Goal: Navigation & Orientation: Find specific page/section

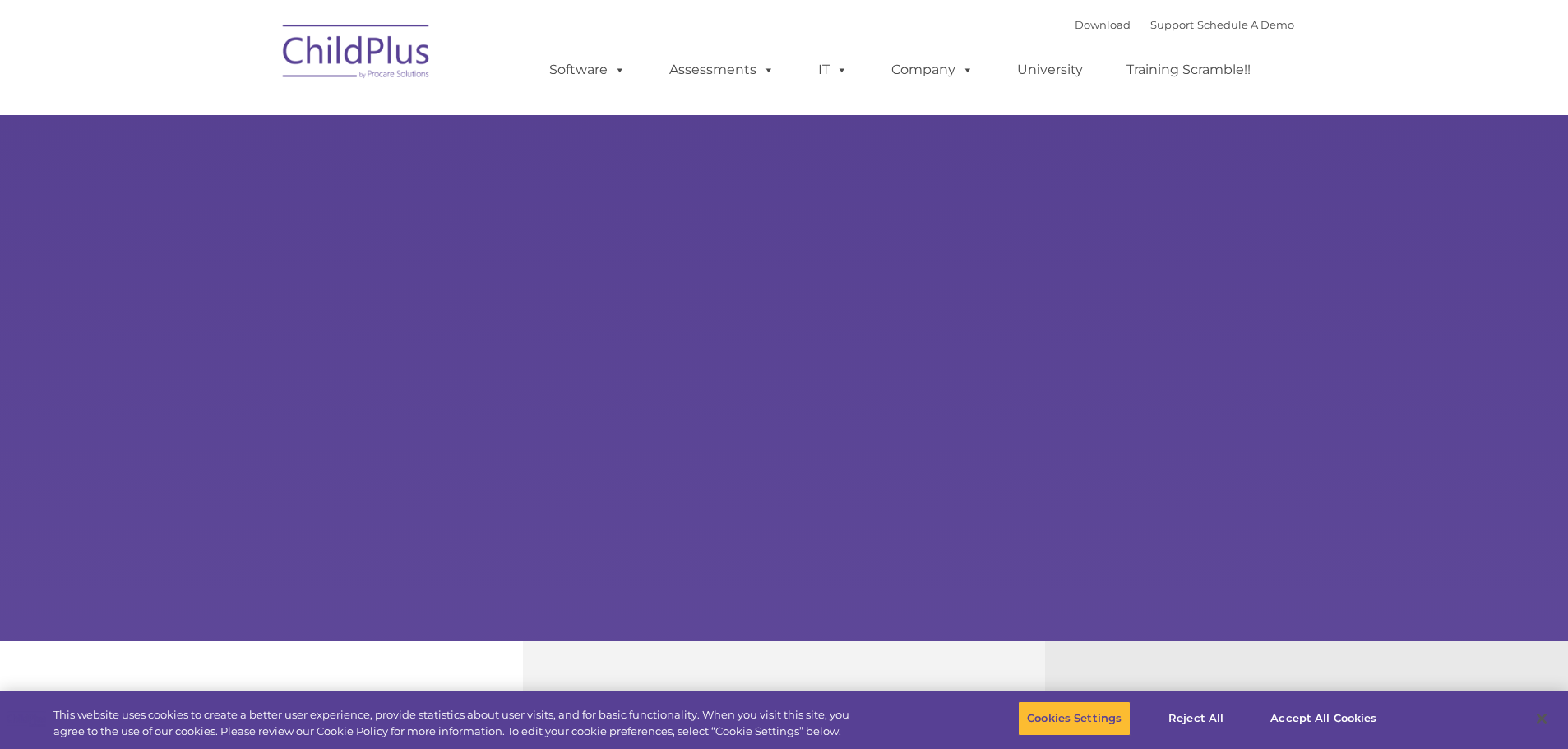
select select "MEDIUM"
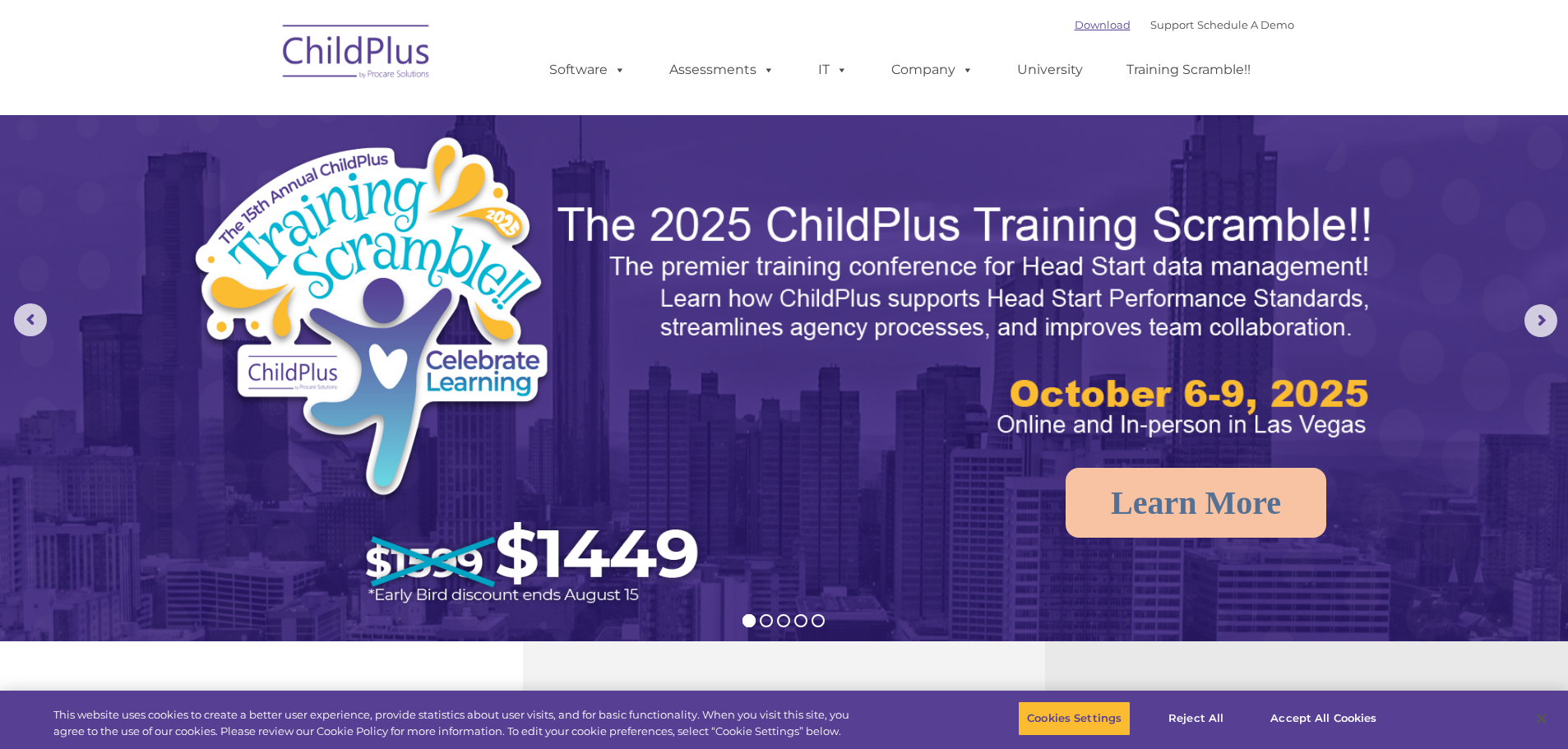
click at [1084, 26] on link "Download" at bounding box center [1103, 25] width 56 height 13
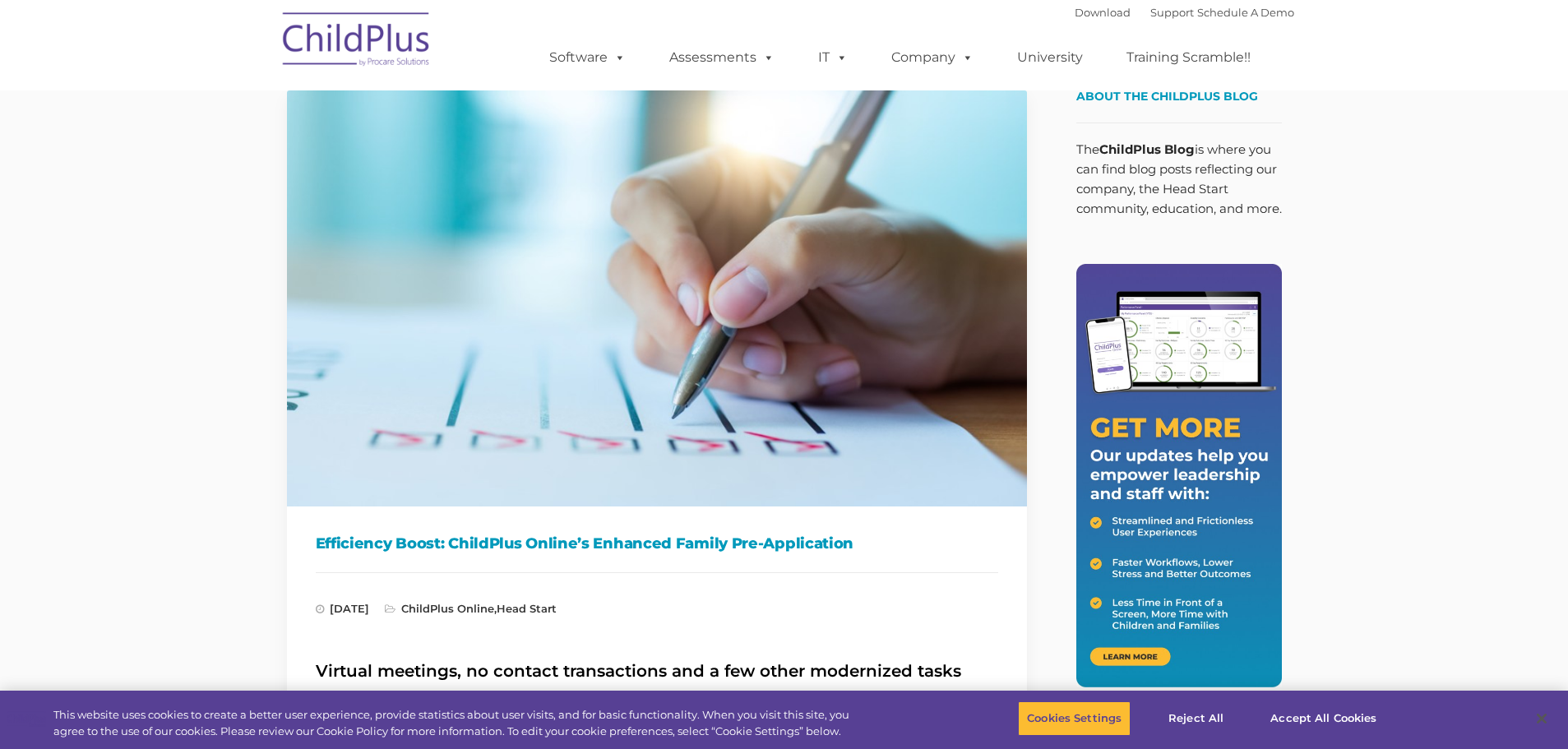
click at [386, 39] on img at bounding box center [357, 42] width 165 height 82
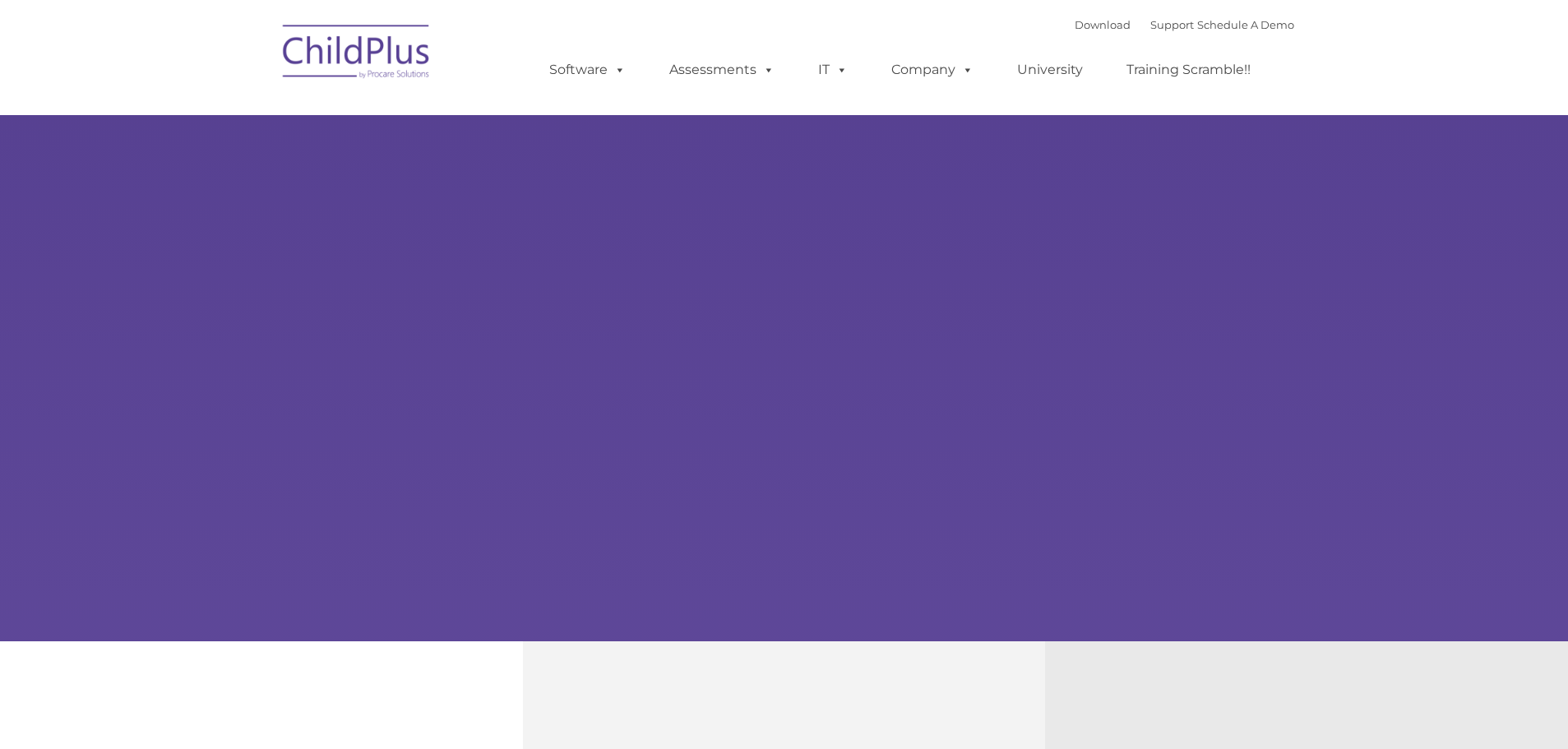
type input ""
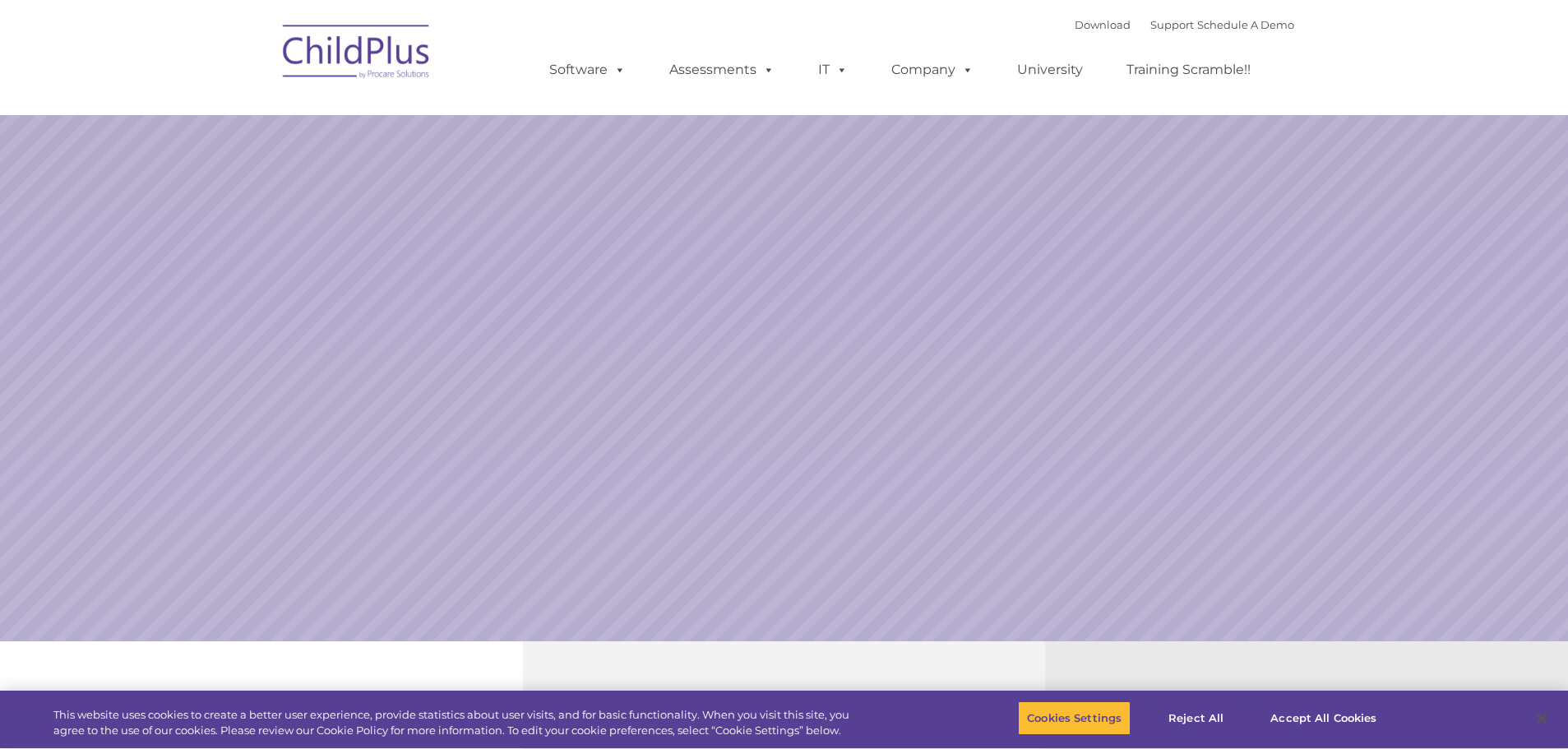
select select "MEDIUM"
